Goal: Obtain resource: Obtain resource

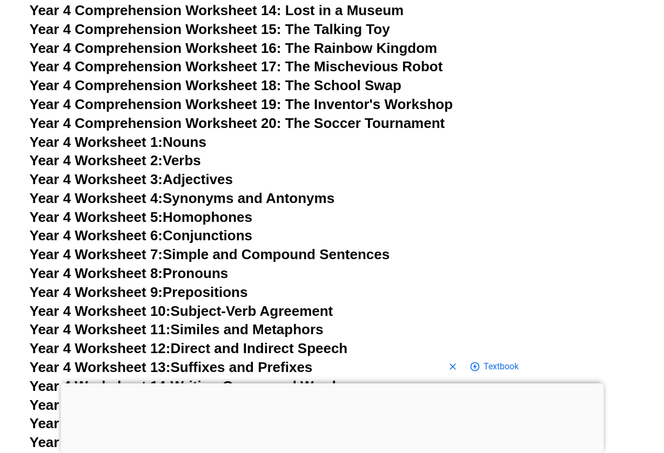
scroll to position [4254, 0]
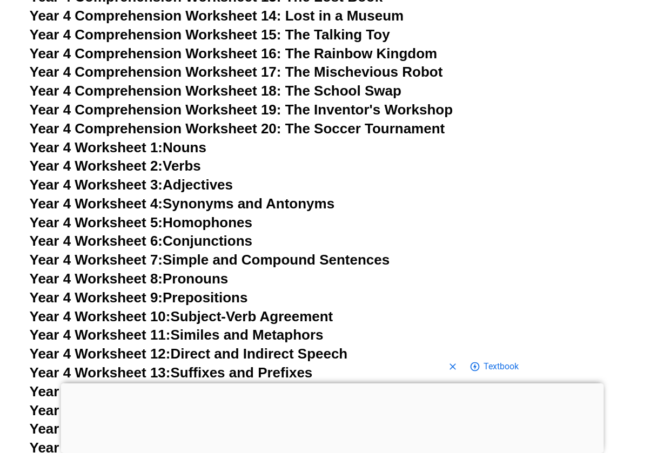
click at [143, 214] on span "Year 4 Worksheet 5:" at bounding box center [96, 222] width 133 height 16
click at [214, 196] on link "Year 4 Worksheet 4: Synonyms and Antonyms" at bounding box center [182, 204] width 305 height 16
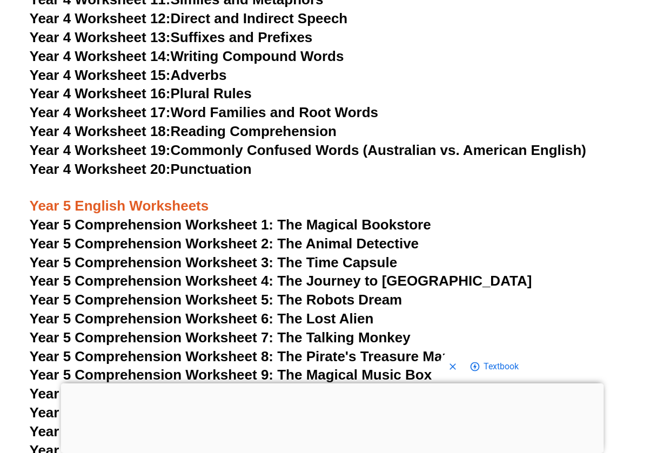
scroll to position [4592, 0]
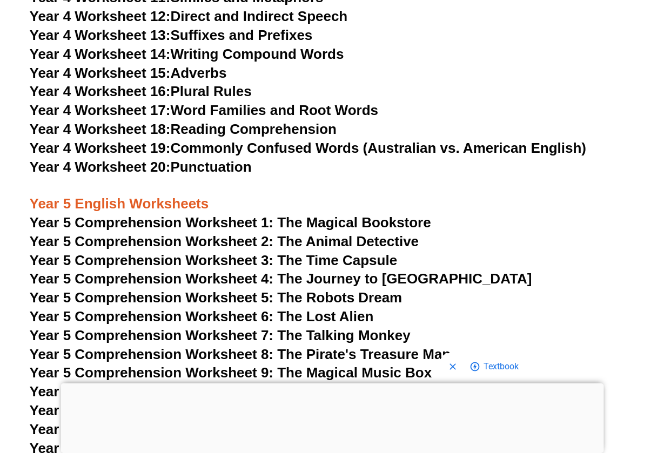
click at [242, 214] on span "Year 5 Comprehension Worksheet 1: The Magical Bookstore" at bounding box center [230, 222] width 401 height 16
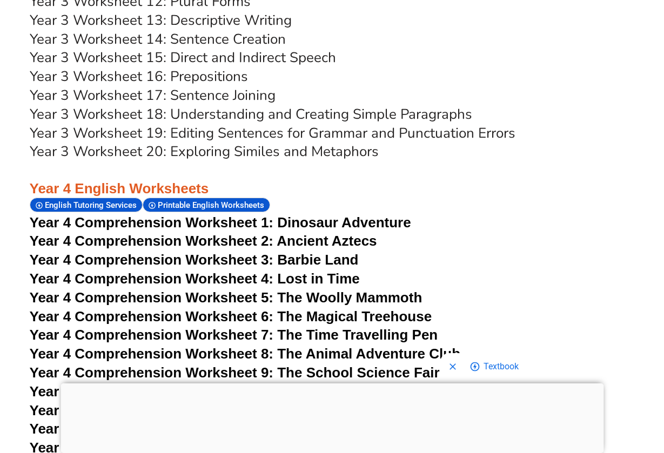
scroll to position [3769, 0]
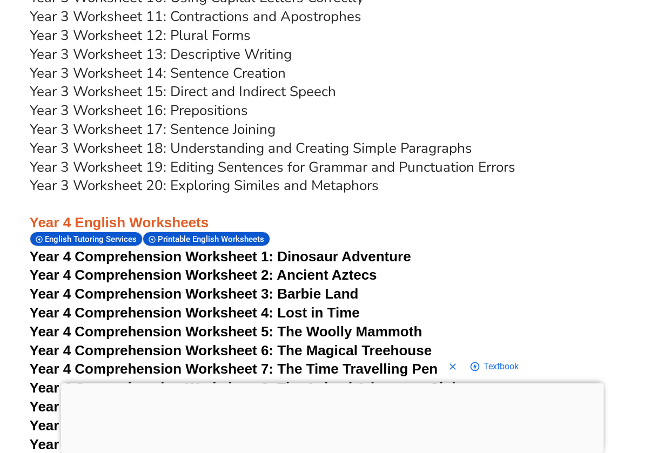
click at [249, 249] on span "Year 4 Comprehension Worksheet 1:" at bounding box center [152, 257] width 244 height 16
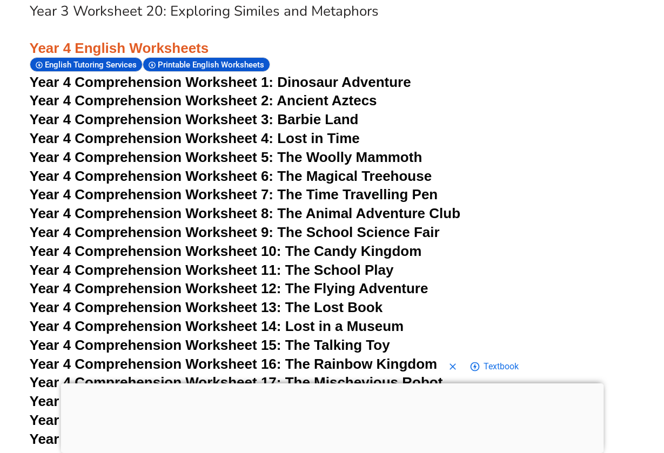
scroll to position [3979, 0]
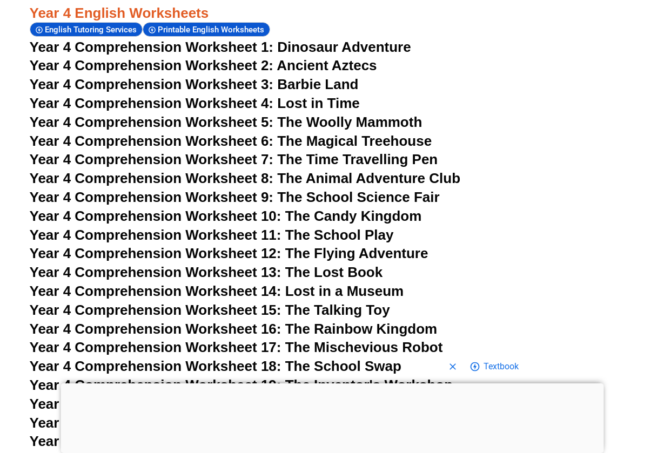
click at [227, 396] on span "Year 4 Comprehension Worksheet 20: The Soccer Tournament" at bounding box center [237, 404] width 415 height 16
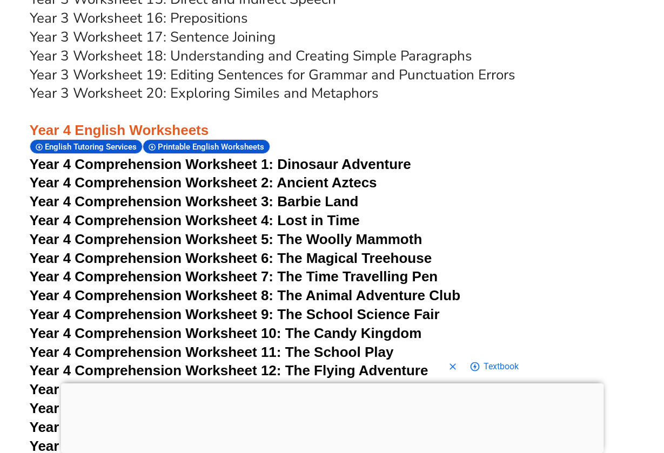
scroll to position [3875, 0]
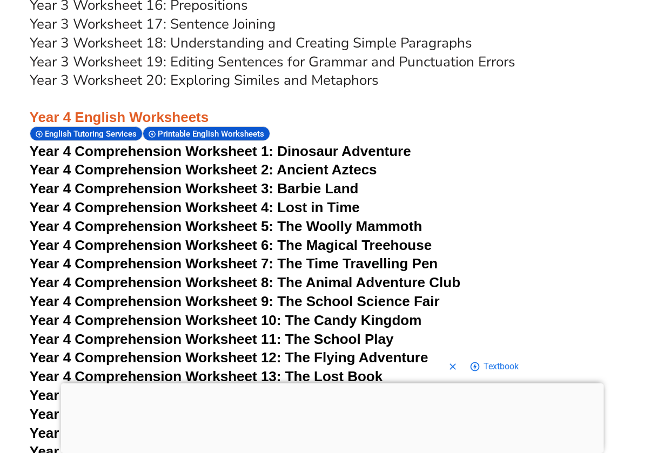
click at [300, 199] on span "Year 4 Comprehension Worksheet 4: Lost in Time" at bounding box center [195, 207] width 330 height 16
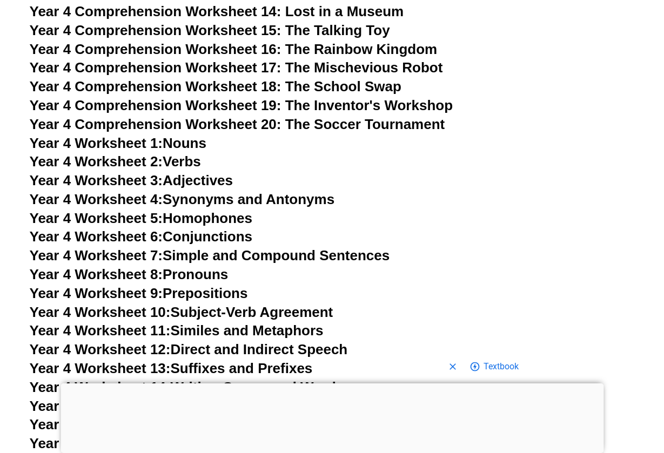
scroll to position [4261, 0]
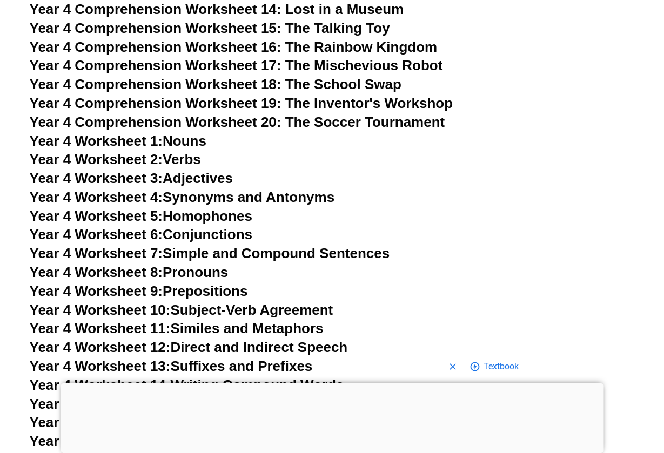
click at [205, 170] on link "Year 4 Worksheet 3: Adjectives" at bounding box center [132, 178] width 204 height 16
click at [241, 245] on link "Year 4 Worksheet 7: Simple and Compound Sentences" at bounding box center [210, 253] width 360 height 16
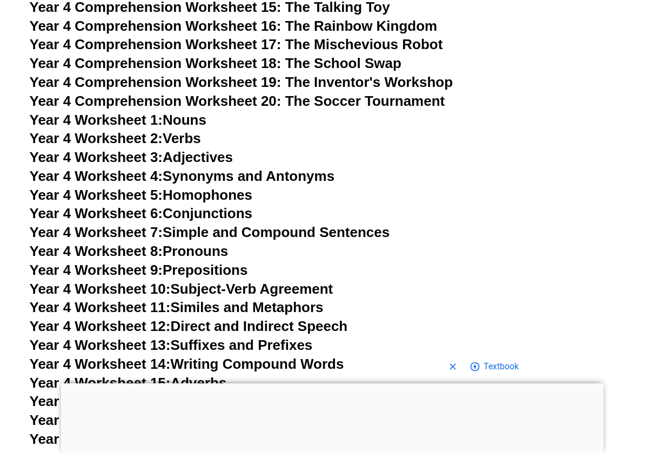
scroll to position [4283, 0]
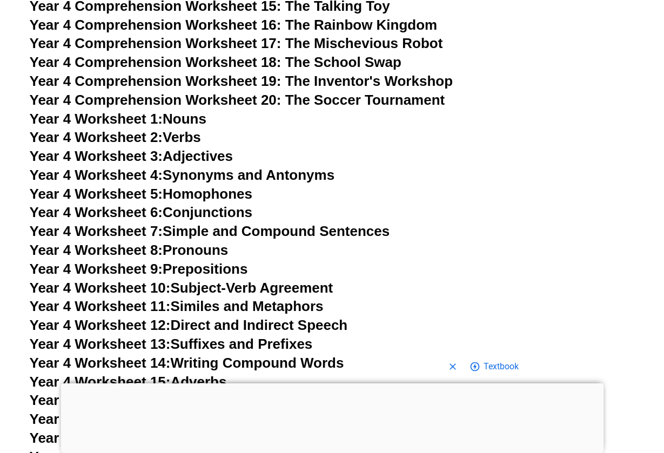
click at [198, 186] on link "Year 4 Worksheet 5: Homophones" at bounding box center [141, 194] width 223 height 16
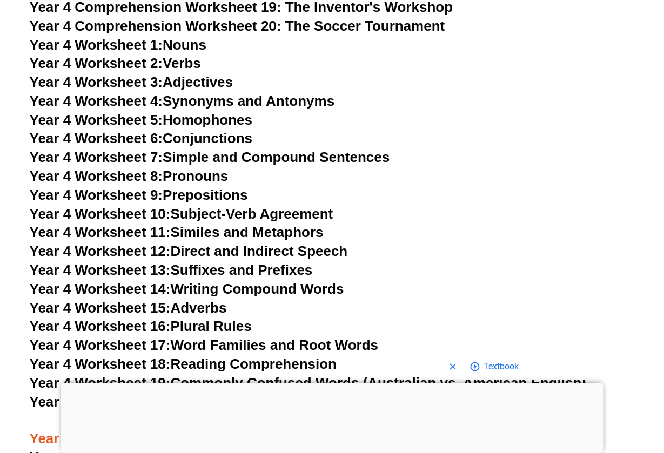
scroll to position [4352, 0]
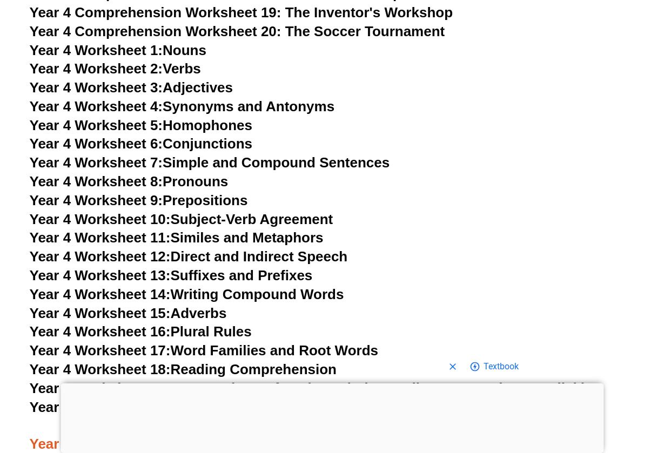
click at [235, 324] on link "Year 4 Worksheet 16: Plural Rules" at bounding box center [141, 332] width 222 height 16
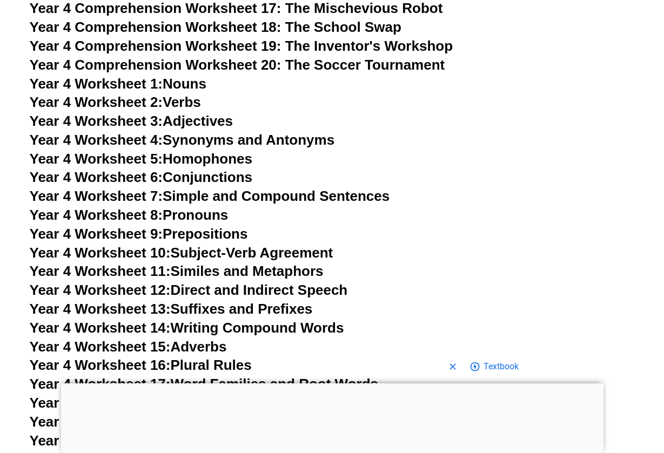
scroll to position [4291, 0]
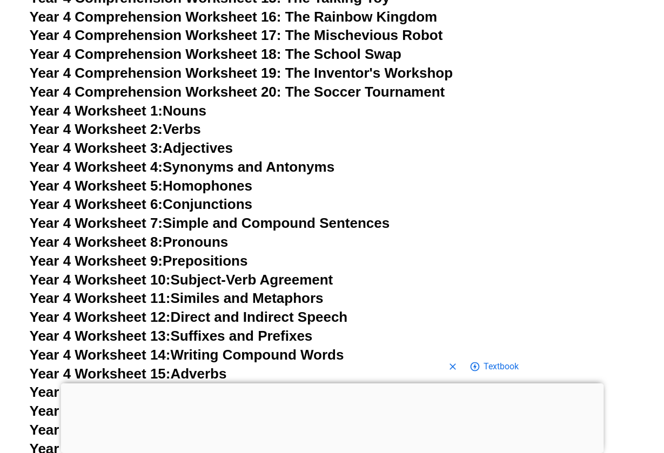
click at [196, 234] on link "Year 4 Worksheet 8: Pronouns" at bounding box center [129, 242] width 199 height 16
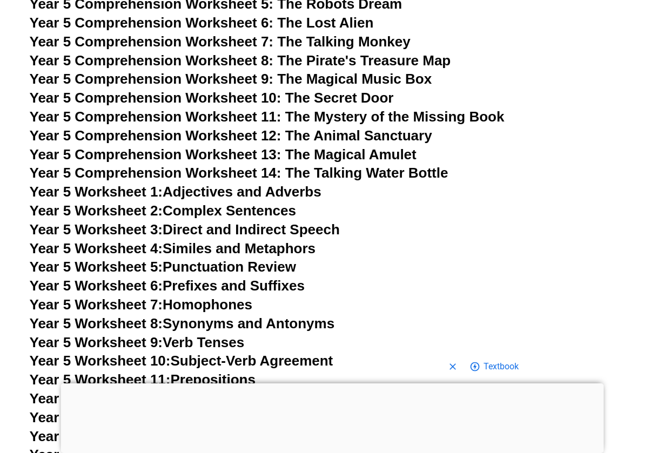
scroll to position [4887, 0]
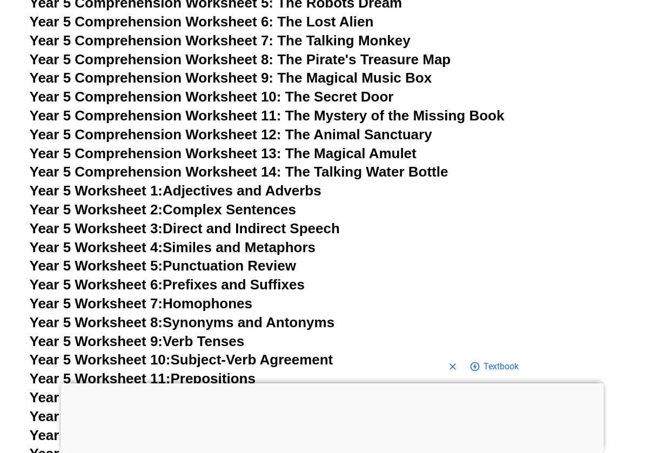
click at [247, 183] on link "Year 5 Worksheet 1: Adjectives and Adverbs" at bounding box center [176, 191] width 292 height 16
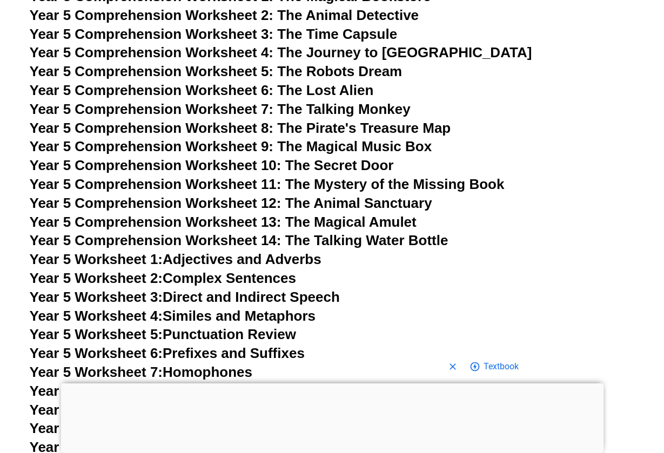
scroll to position [4820, 0]
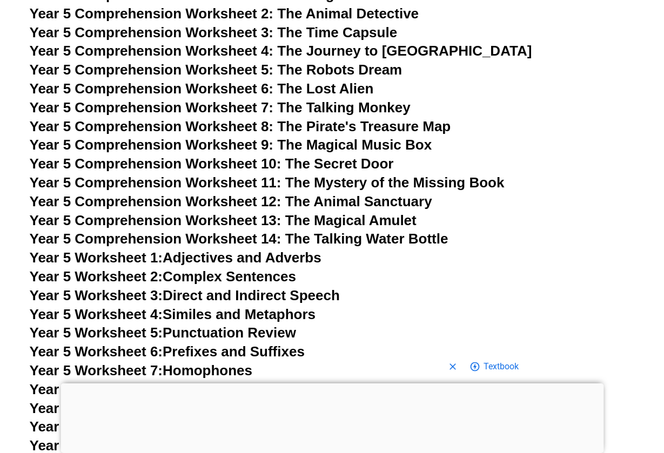
click at [206, 363] on link "Year 5 Worksheet 7: Homophones" at bounding box center [141, 371] width 223 height 16
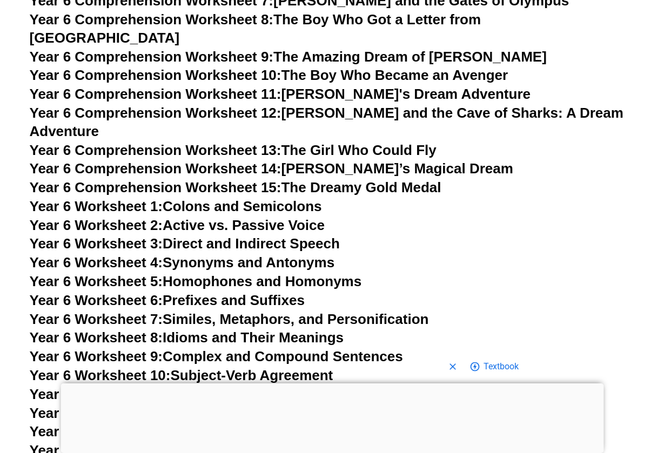
scroll to position [5735, 0]
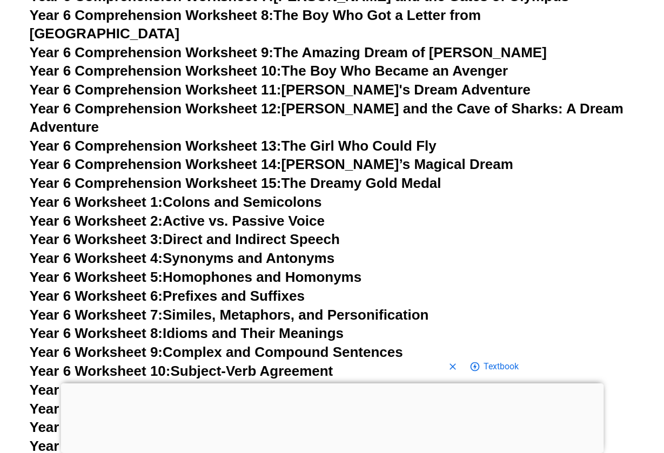
click at [226, 269] on link "Year 6 Worksheet 5: Homophones and Homonyms" at bounding box center [196, 277] width 332 height 16
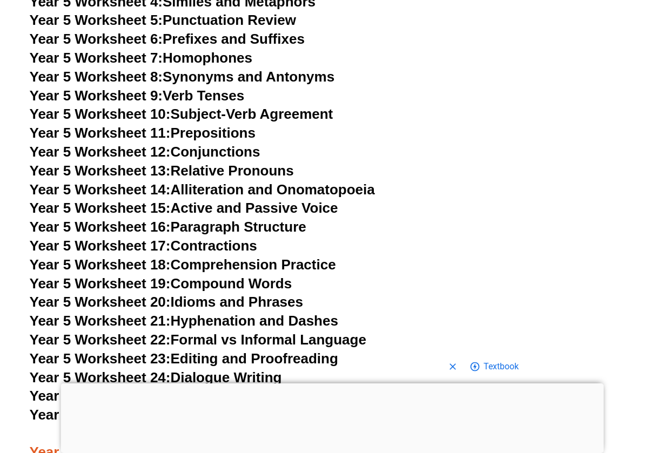
scroll to position [5133, 0]
click at [191, 351] on link "Year 5 Worksheet 23: Editing and Proofreading" at bounding box center [184, 359] width 308 height 16
